Goal: Check status: Check status

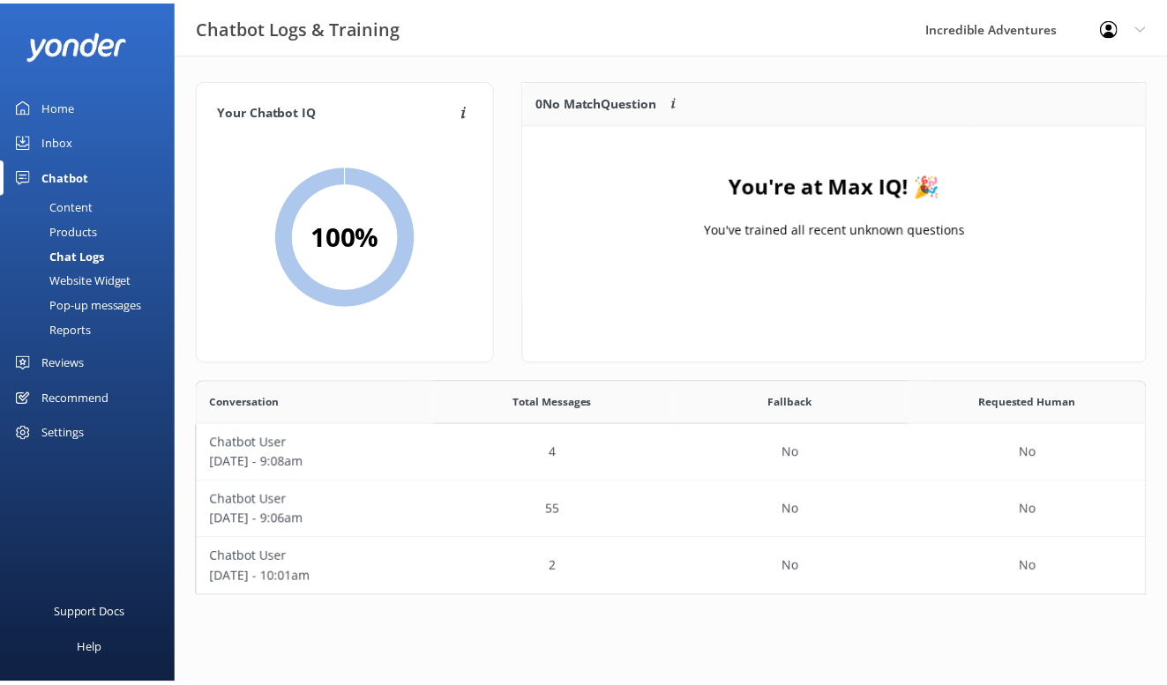
scroll to position [204, 948]
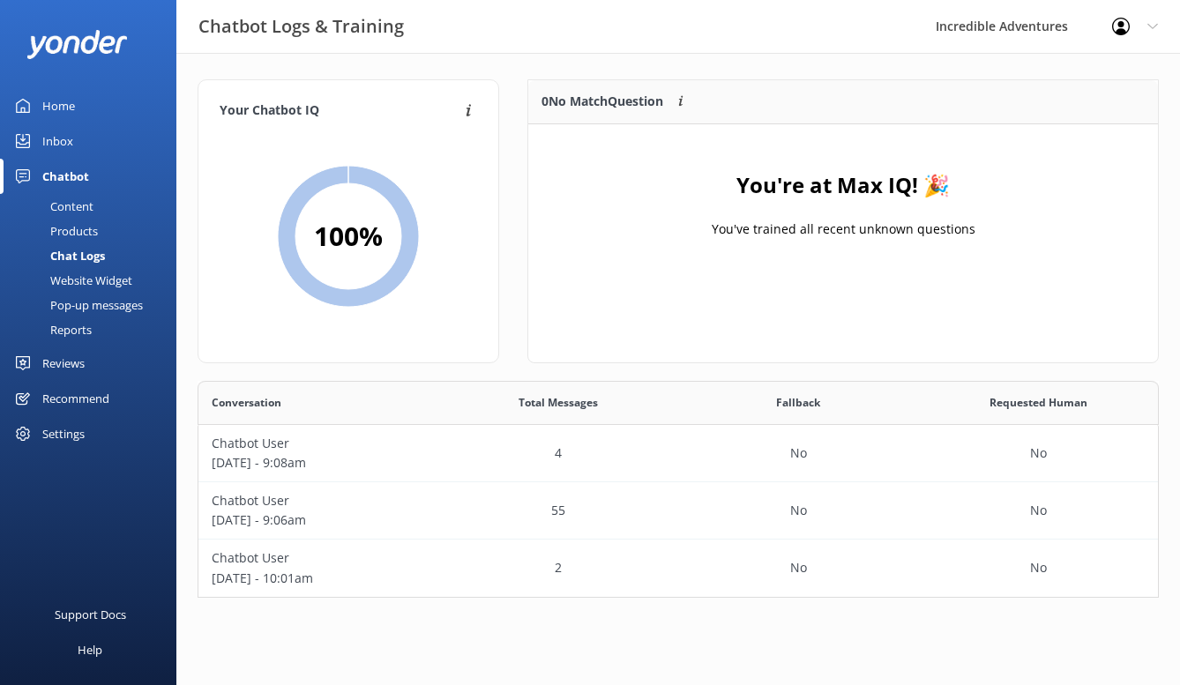
click at [57, 368] on div "Reviews" at bounding box center [63, 363] width 42 height 35
